Goal: Information Seeking & Learning: Check status

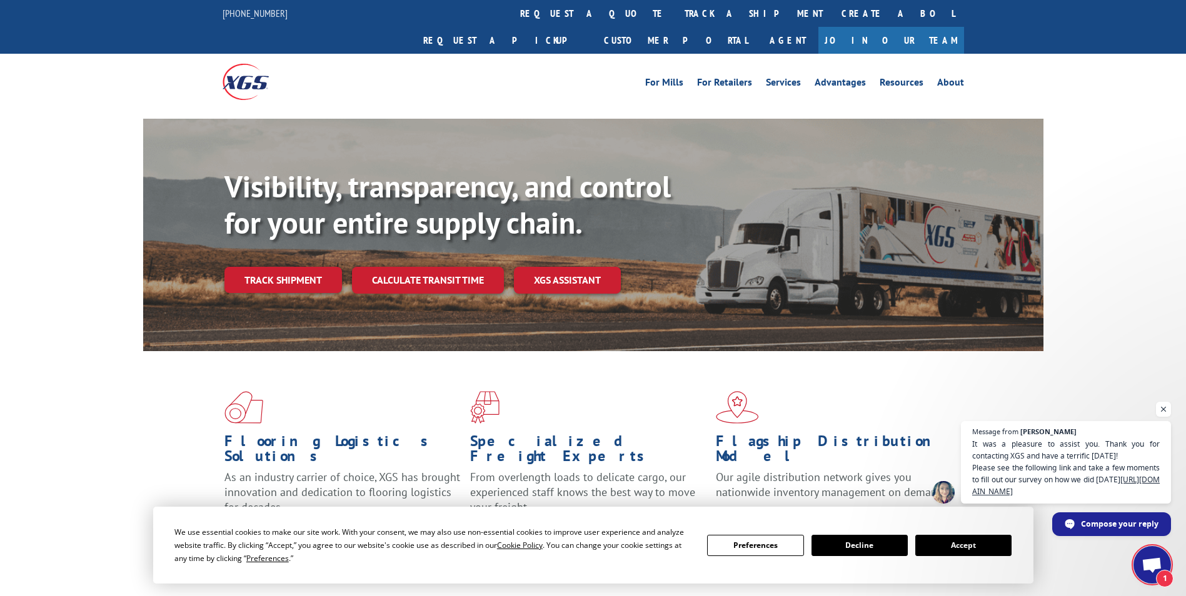
click at [981, 544] on button "Accept" at bounding box center [963, 545] width 96 height 21
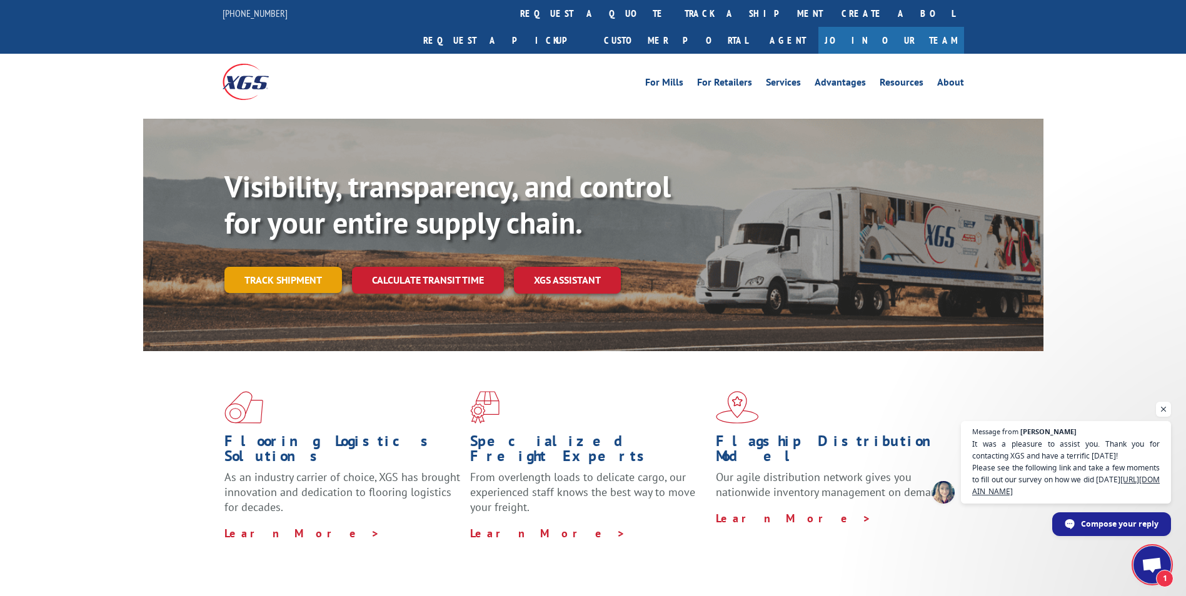
click at [256, 267] on link "Track shipment" at bounding box center [283, 280] width 118 height 26
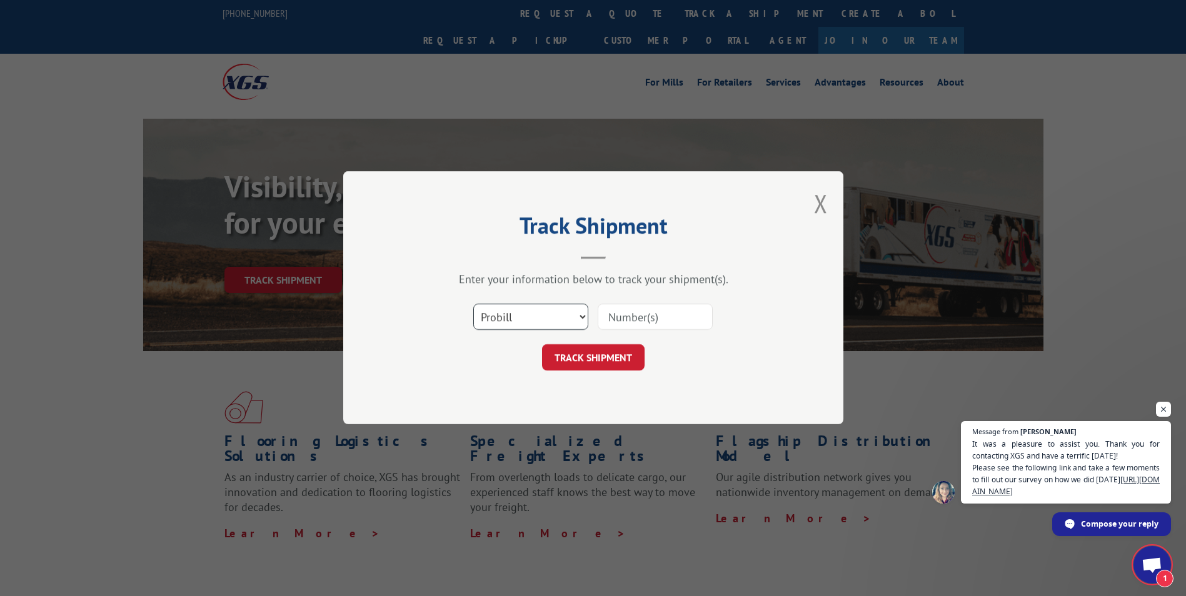
click at [536, 318] on select "Select category... Probill BOL PO" at bounding box center [530, 317] width 115 height 26
select select "po"
click at [473, 304] on select "Select category... Probill BOL PO" at bounding box center [530, 317] width 115 height 26
click at [640, 326] on input at bounding box center [655, 317] width 115 height 26
paste input "07500809"
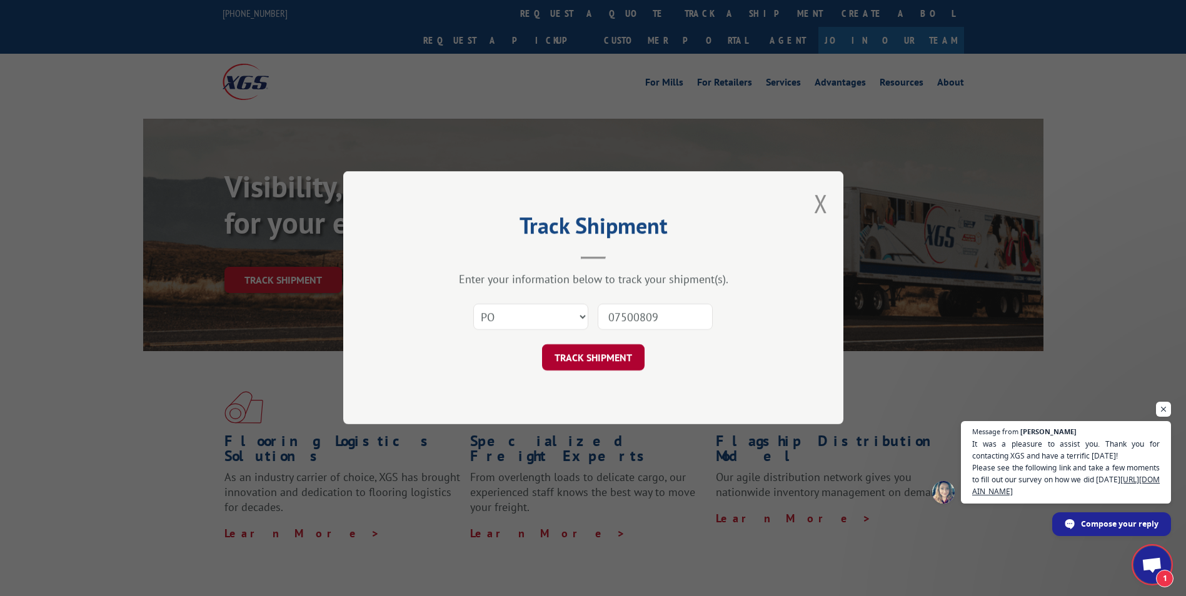
type input "07500809"
click at [613, 359] on button "TRACK SHIPMENT" at bounding box center [593, 358] width 103 height 26
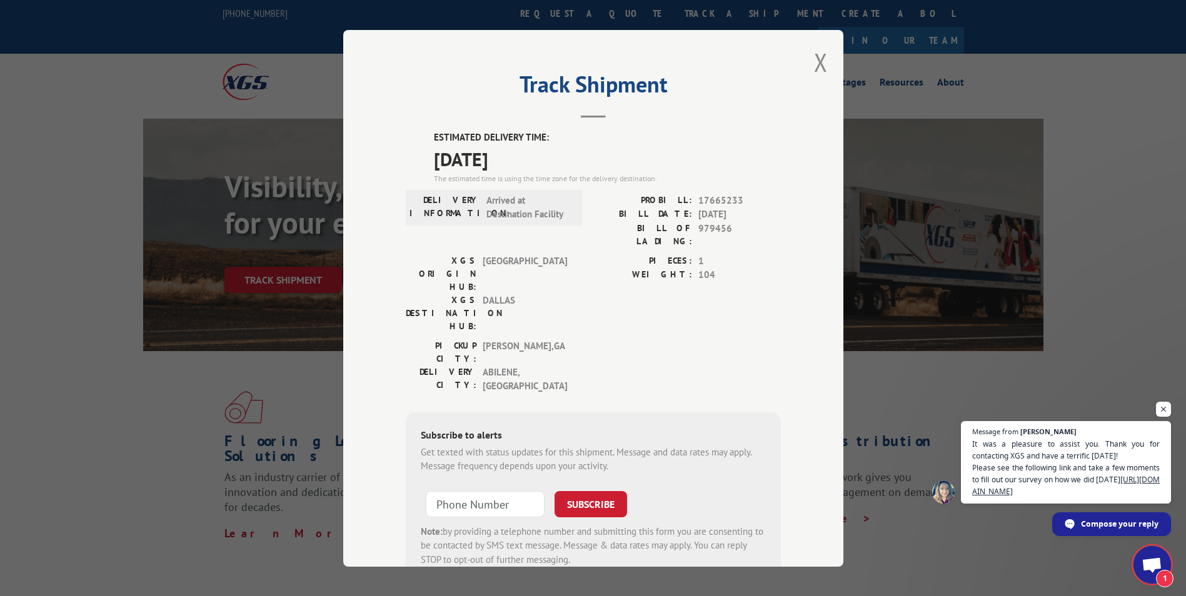
drag, startPoint x: 419, startPoint y: 138, endPoint x: 559, endPoint y: 152, distance: 140.7
click at [559, 152] on div "ESTIMATED DELIVERY TIME: [DATE] The estimated time is using the time zone for t…" at bounding box center [593, 356] width 375 height 451
drag, startPoint x: 559, startPoint y: 152, endPoint x: 492, endPoint y: 146, distance: 67.1
drag, startPoint x: 492, startPoint y: 146, endPoint x: 613, endPoint y: 122, distance: 123.1
click at [613, 122] on div "Track Shipment ESTIMATED DELIVERY TIME: [DATE] The estimated time is using the …" at bounding box center [593, 298] width 500 height 537
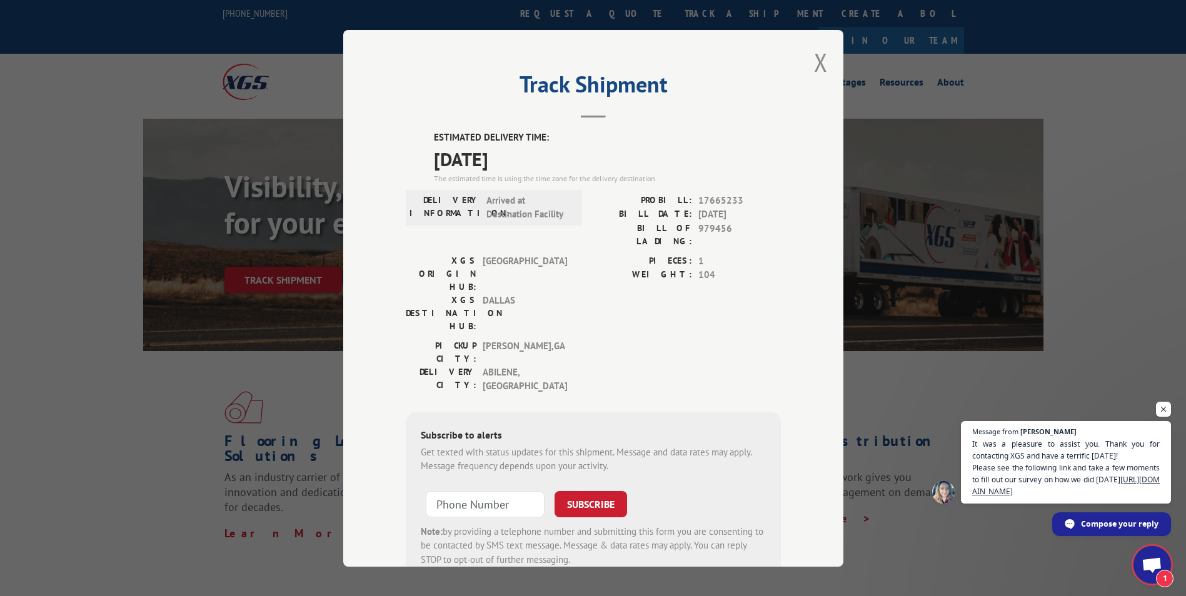
click at [394, 115] on div "Track Shipment ESTIMATED DELIVERY TIME: [DATE] The estimated time is using the …" at bounding box center [593, 298] width 500 height 537
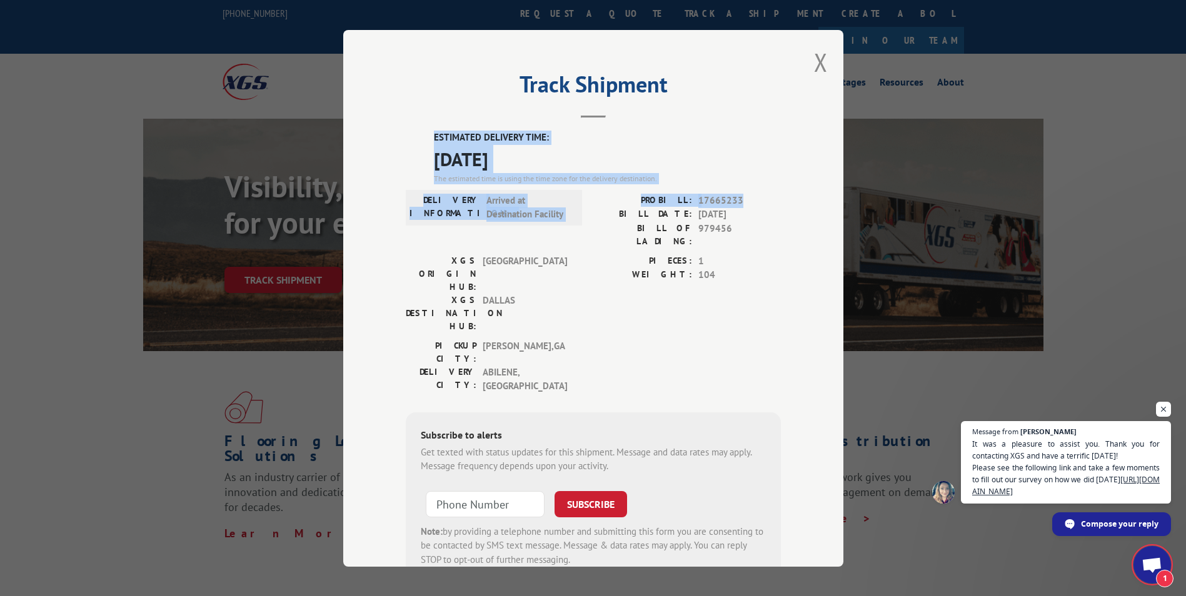
drag, startPoint x: 418, startPoint y: 130, endPoint x: 744, endPoint y: 202, distance: 334.1
click at [744, 202] on div "Track Shipment ESTIMATED DELIVERY TIME: [DATE] The estimated time is using the …" at bounding box center [593, 298] width 500 height 537
copy div "ESTIMATED DELIVERY TIME: [DATE] The estimated time is using the time zone for t…"
click at [814, 64] on button "Close modal" at bounding box center [821, 62] width 14 height 33
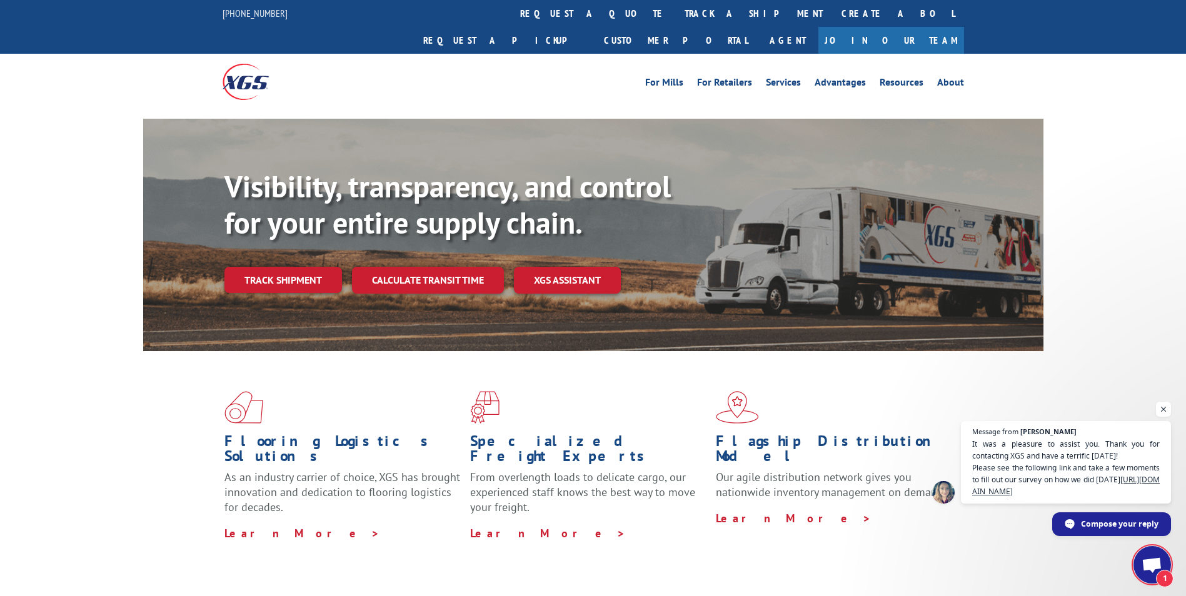
click at [1151, 574] on span "Open chat" at bounding box center [1151, 567] width 21 height 18
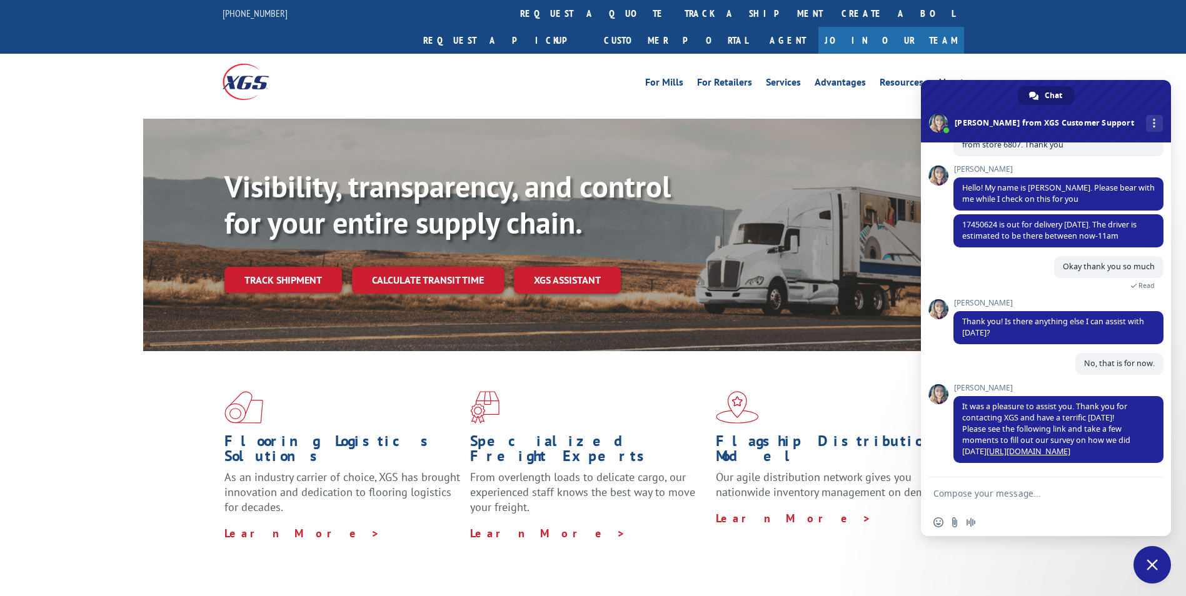
click at [1150, 570] on span "Close chat" at bounding box center [1151, 564] width 11 height 11
